Goal: Information Seeking & Learning: Understand process/instructions

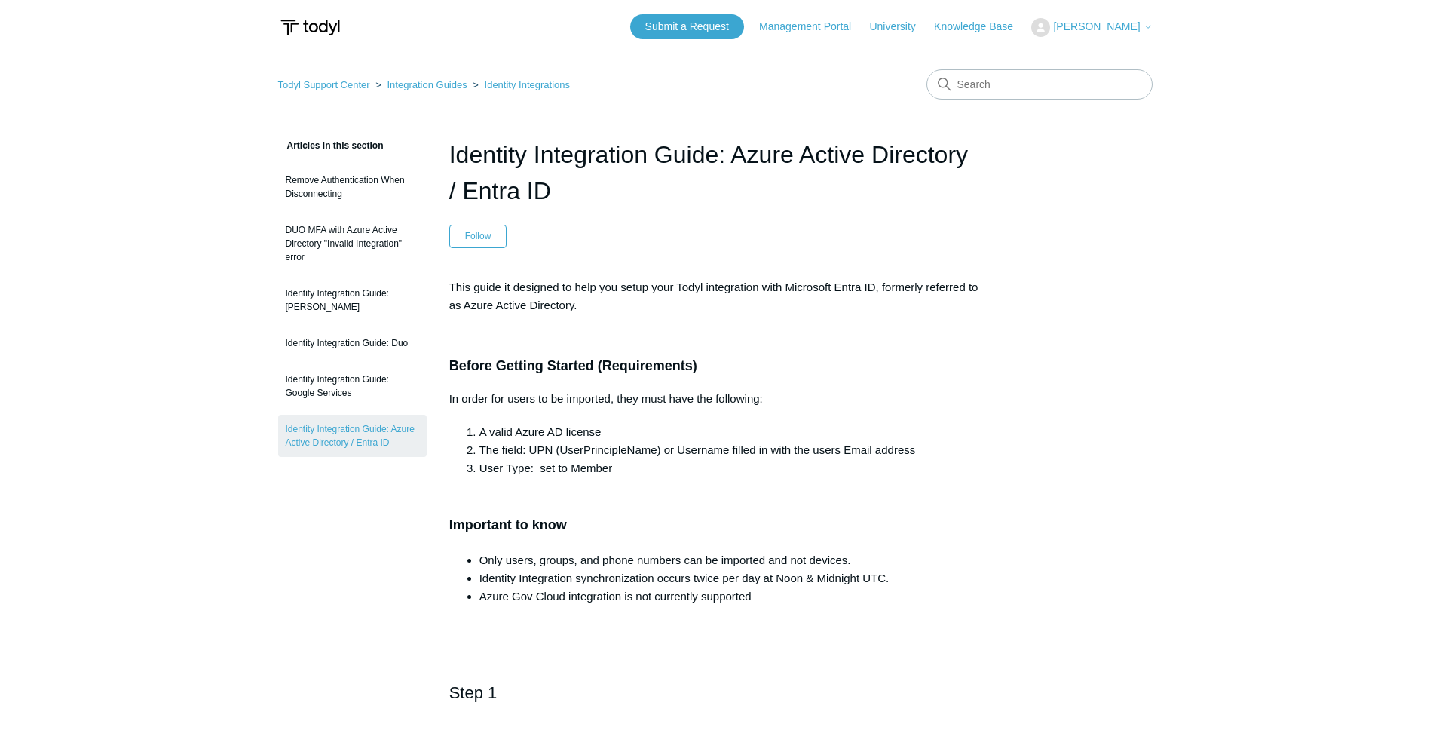
click at [587, 332] on p at bounding box center [715, 335] width 532 height 18
click at [638, 406] on li "A valid Azure AD license" at bounding box center [730, 432] width 502 height 18
click at [656, 406] on li "User Type: set to Member" at bounding box center [730, 468] width 502 height 18
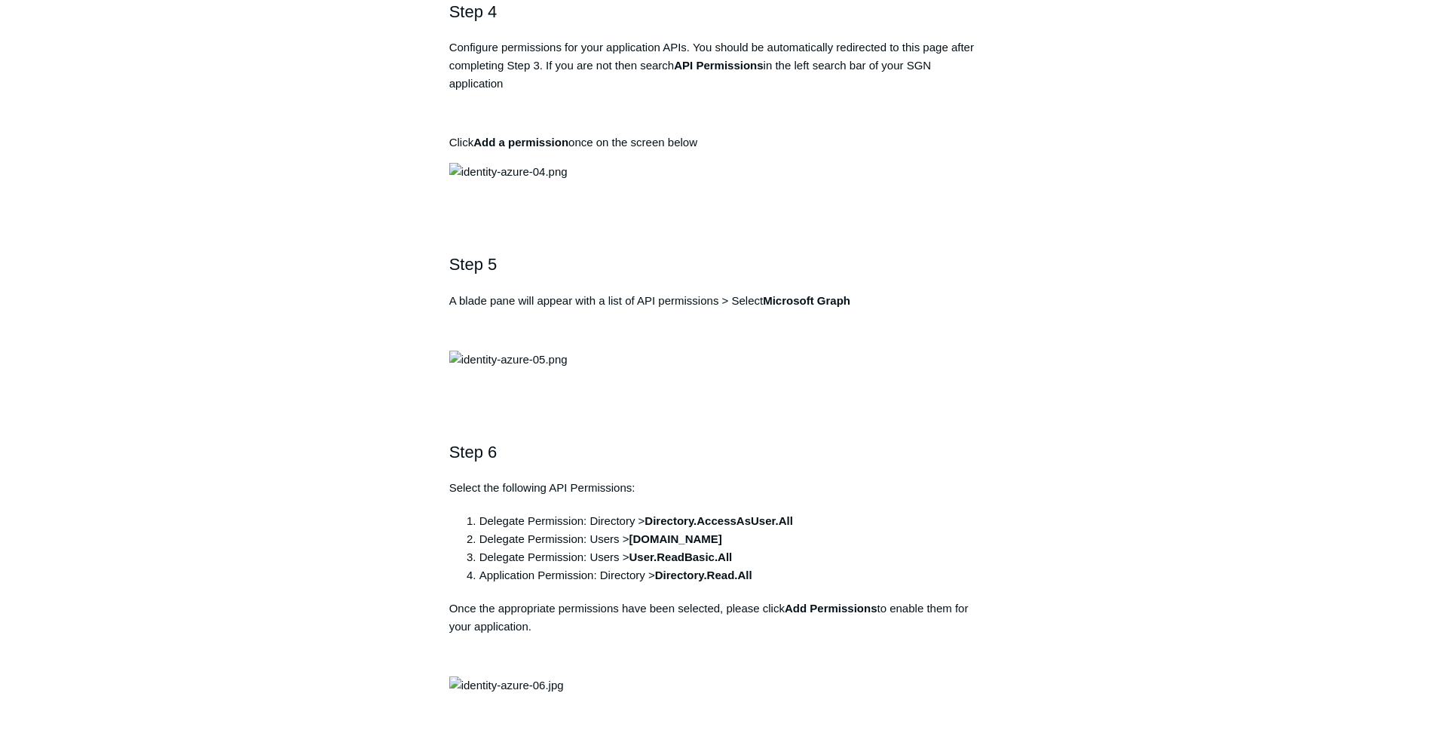
scroll to position [1508, 0]
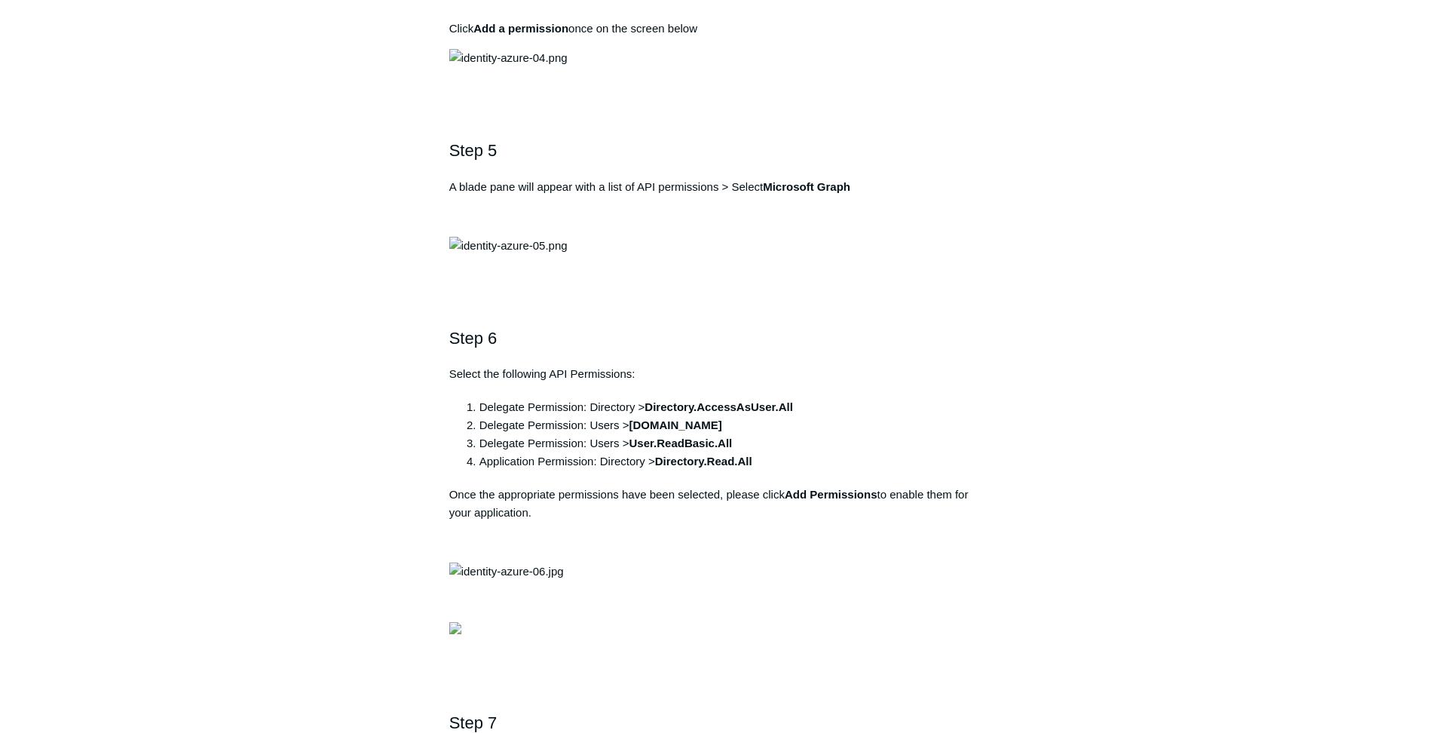
drag, startPoint x: 753, startPoint y: 195, endPoint x: 440, endPoint y: 195, distance: 313.6
copy pre "https://auth.todyl.com/v1/login/callback"
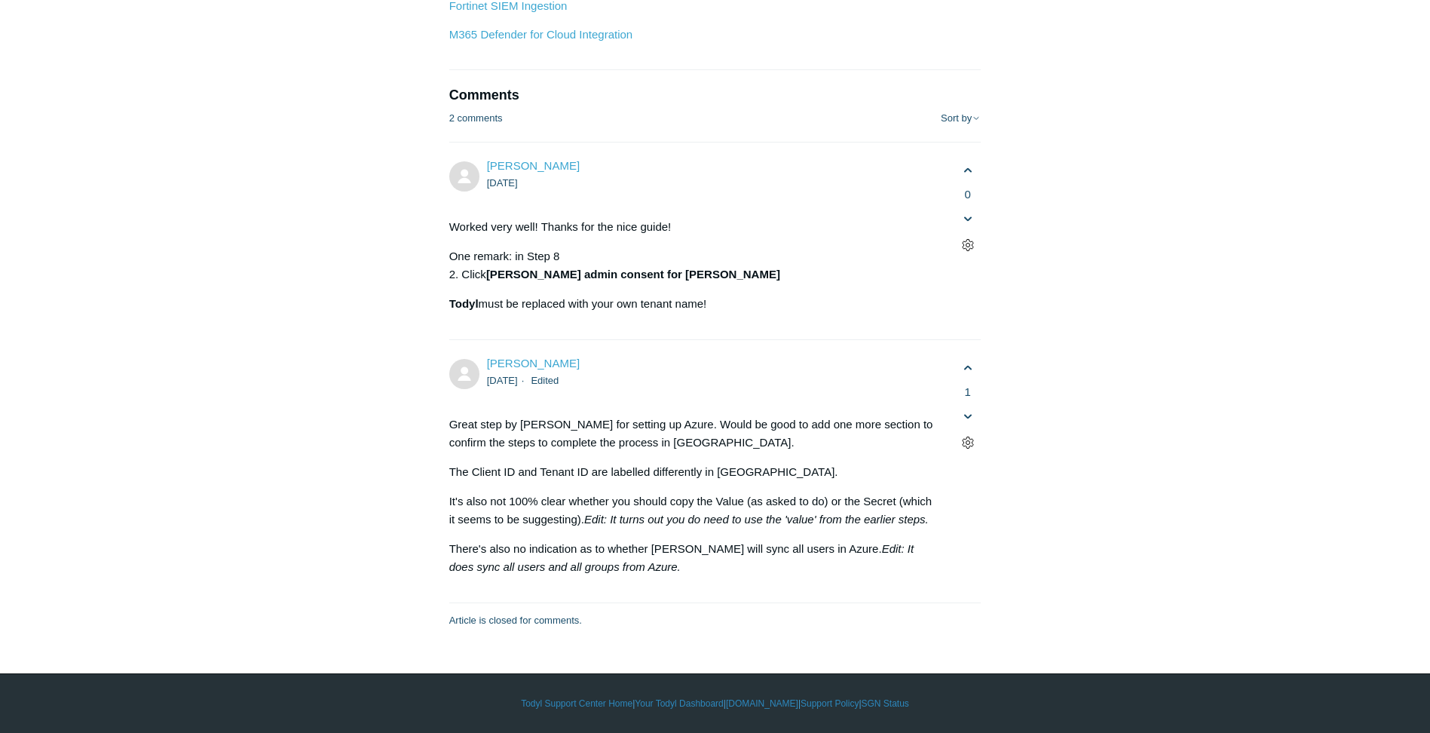
scroll to position [8066, 0]
drag, startPoint x: 661, startPoint y: 302, endPoint x: 713, endPoint y: 321, distance: 55.3
drag, startPoint x: 713, startPoint y: 321, endPoint x: 621, endPoint y: 339, distance: 93.7
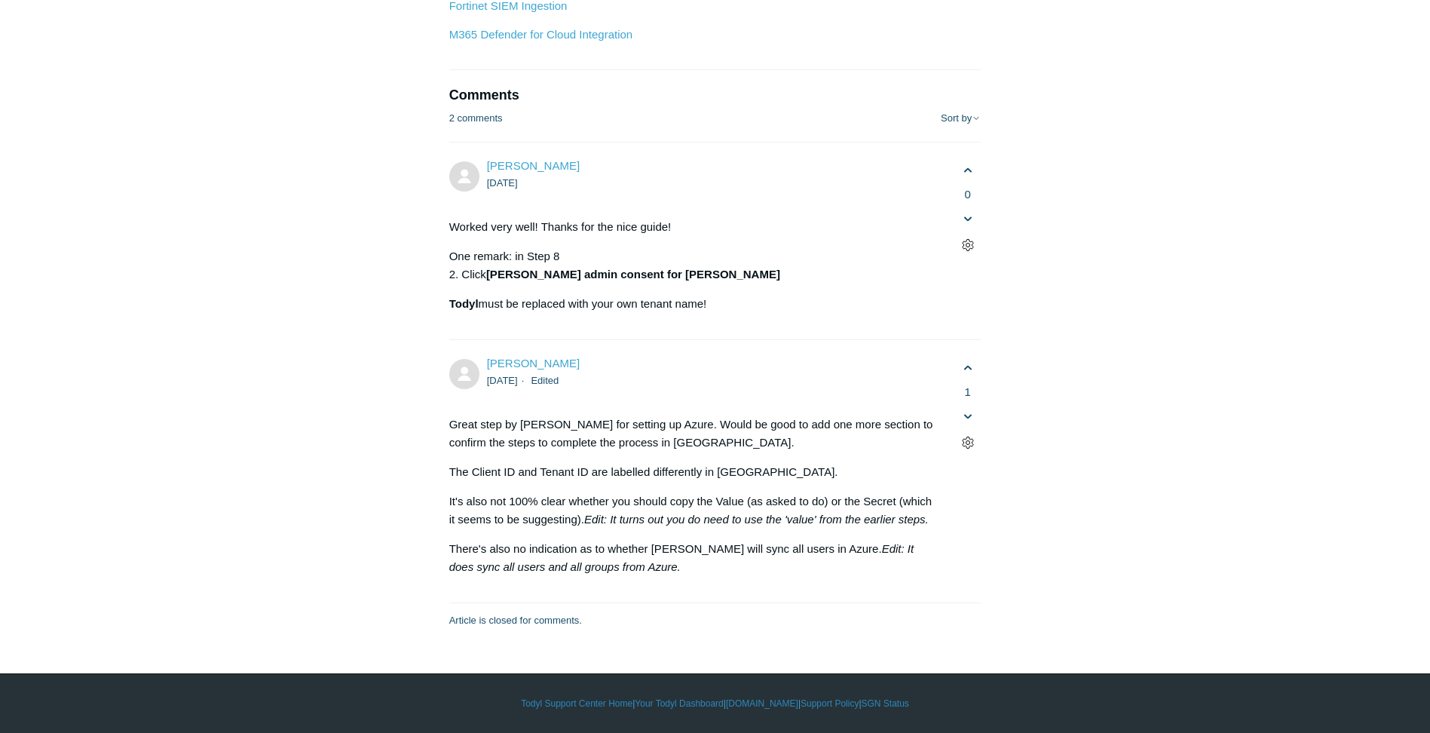
drag, startPoint x: 608, startPoint y: 338, endPoint x: 911, endPoint y: 364, distance: 303.5
drag, startPoint x: 499, startPoint y: 372, endPoint x: 686, endPoint y: 398, distance: 188.7
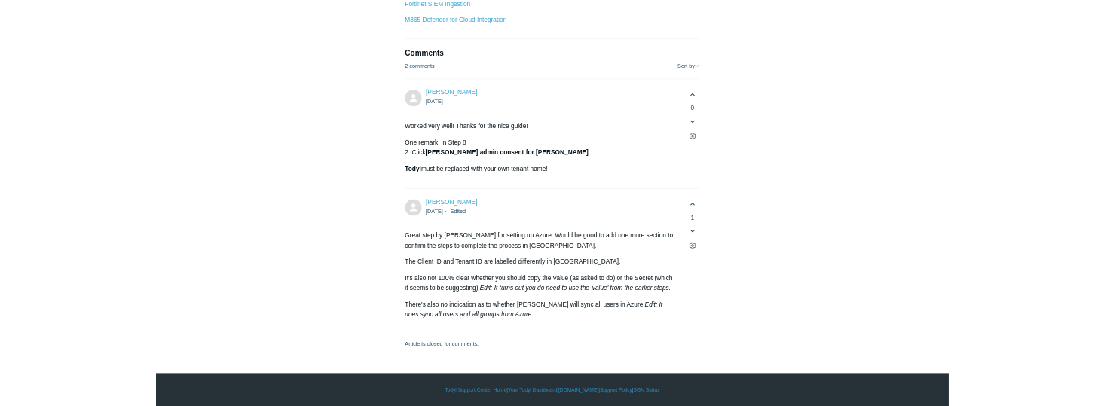
scroll to position [8519, 0]
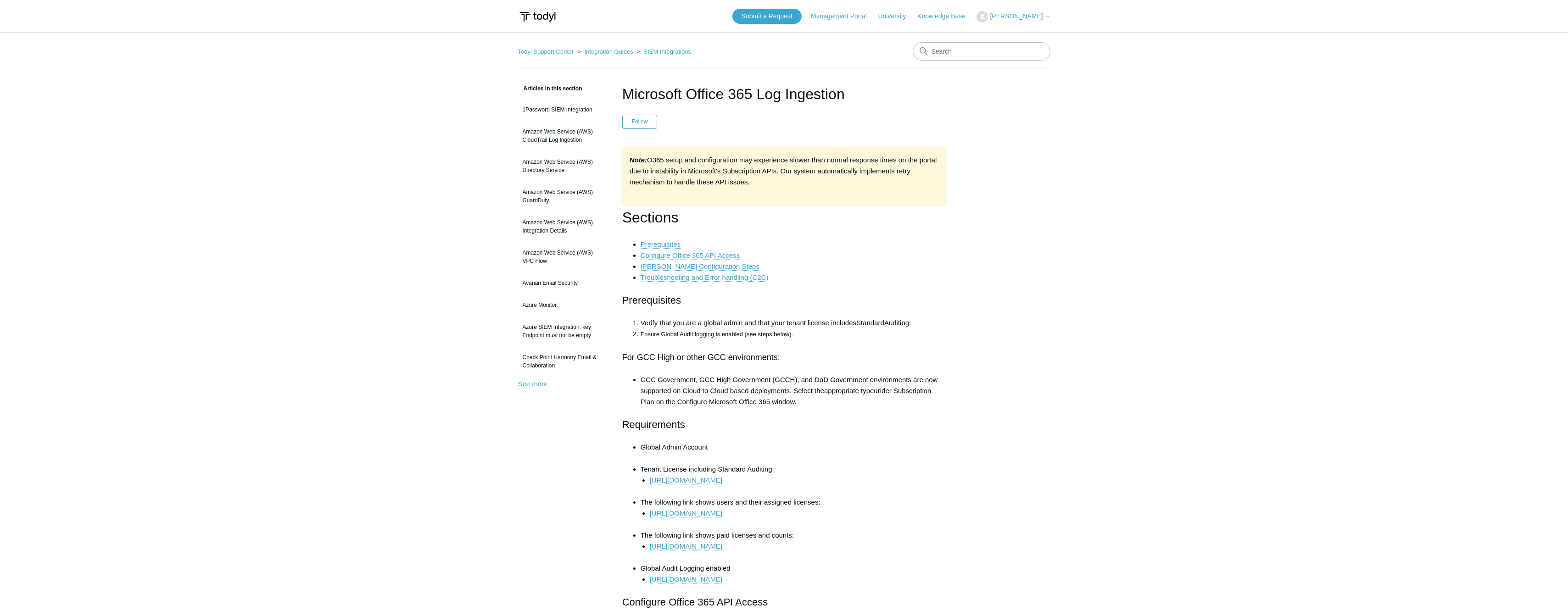
click at [700, 256] on link "Configure Office 365 API Access" at bounding box center [690, 256] width 100 height 9
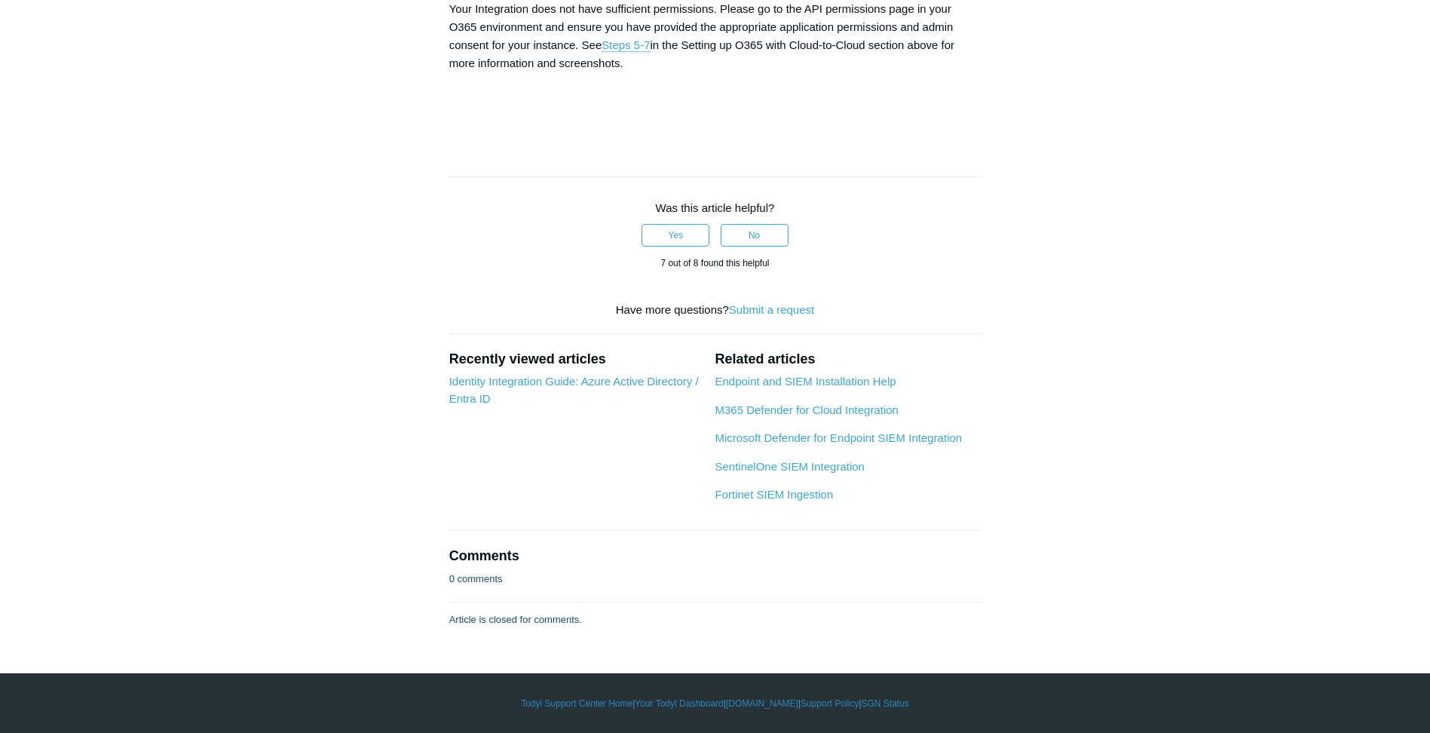
scroll to position [7765, 0]
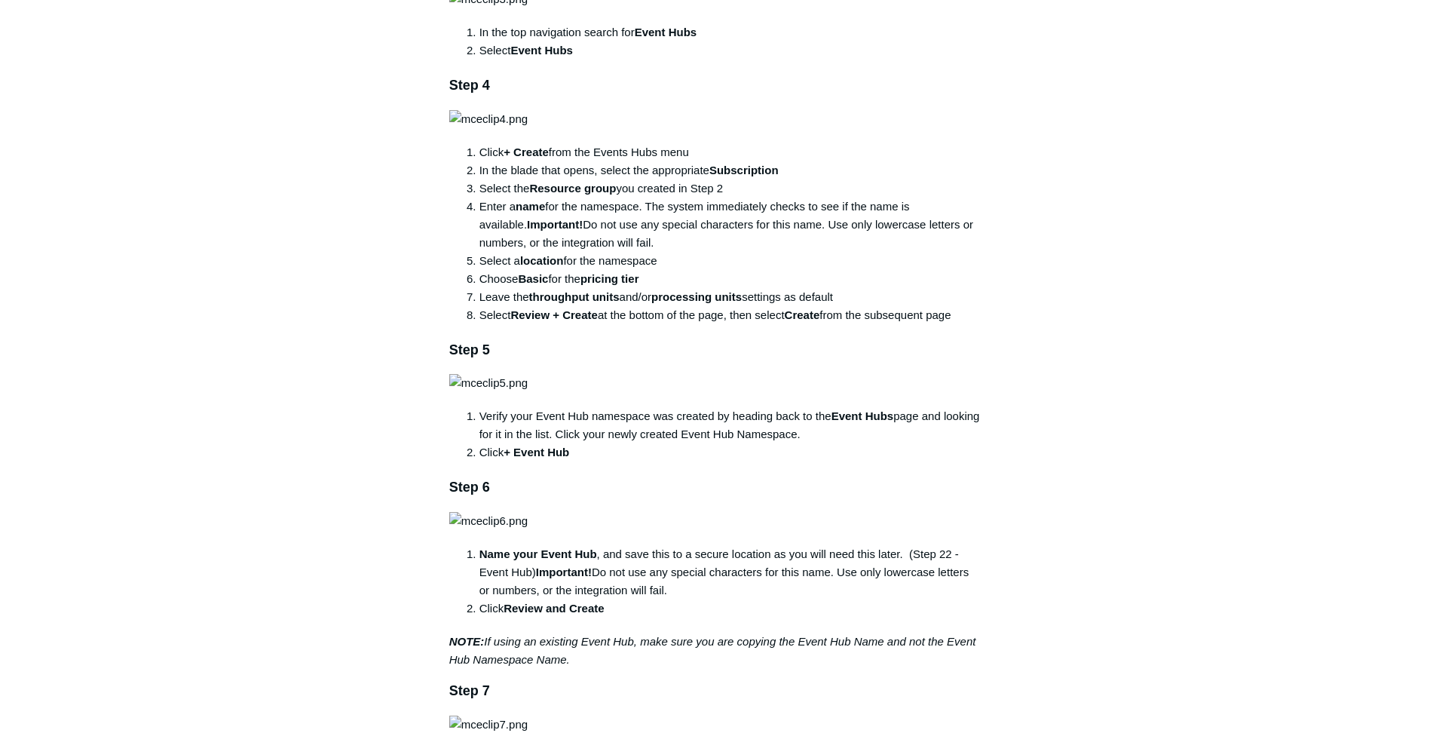
scroll to position [302, 0]
